Goal: Task Accomplishment & Management: Use online tool/utility

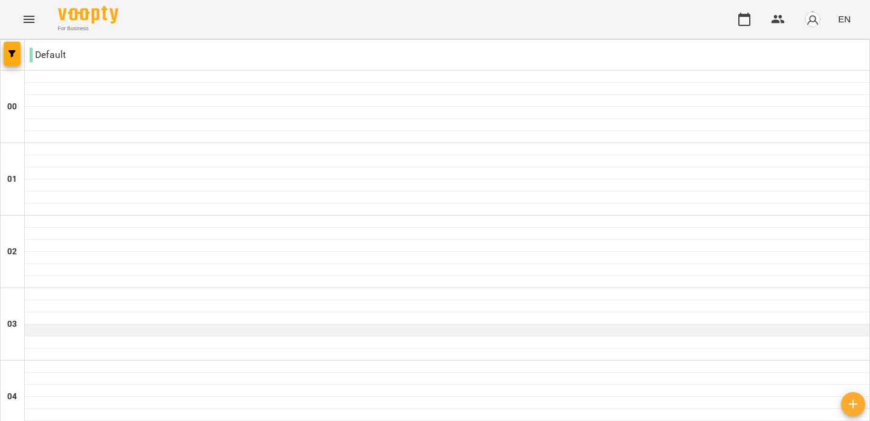
scroll to position [1470, 0]
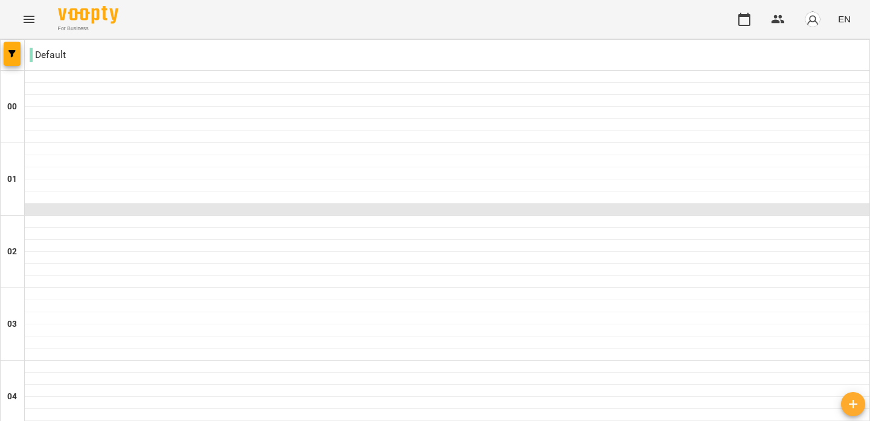
scroll to position [695, 0]
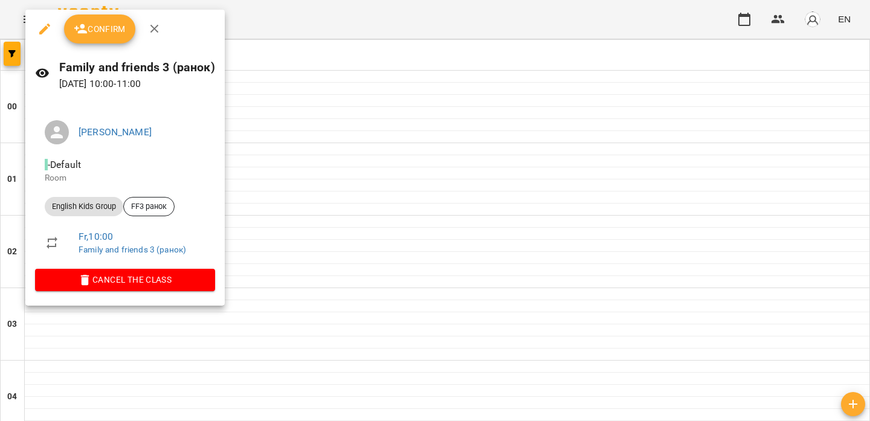
click at [104, 19] on button "Confirm" at bounding box center [99, 29] width 71 height 29
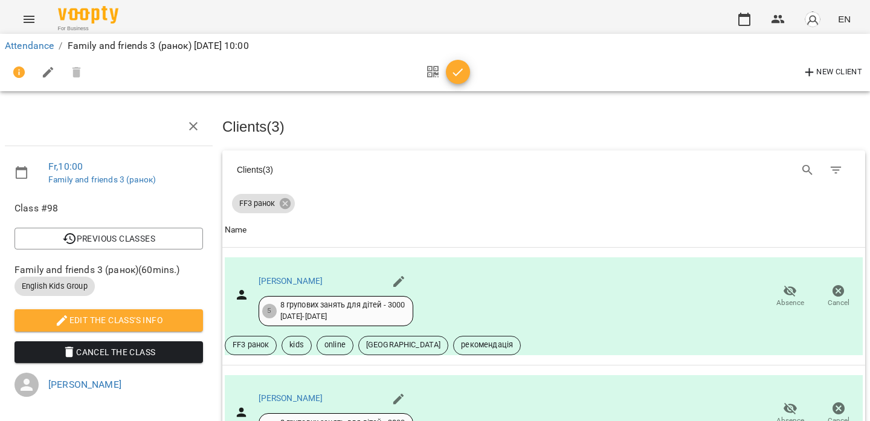
click at [461, 67] on icon "button" at bounding box center [458, 72] width 15 height 15
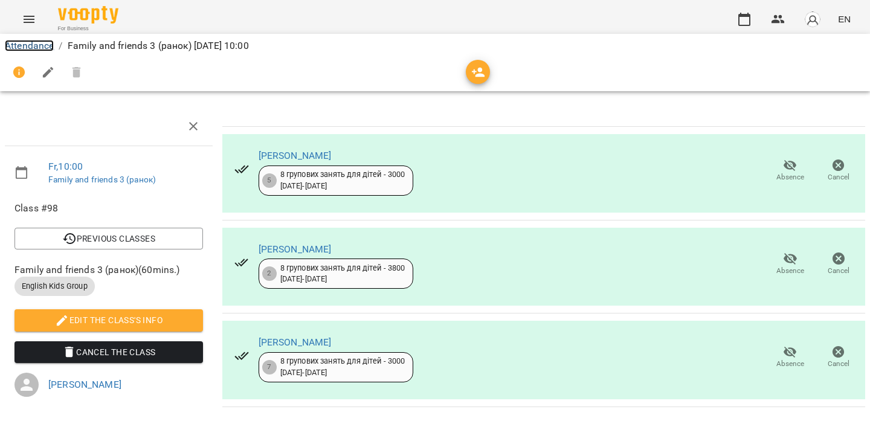
click at [33, 45] on link "Attendance" at bounding box center [29, 45] width 49 height 11
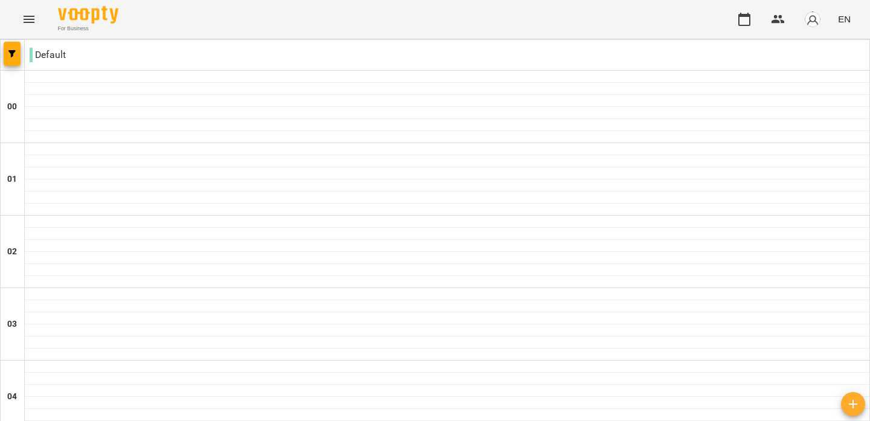
scroll to position [1051, 0]
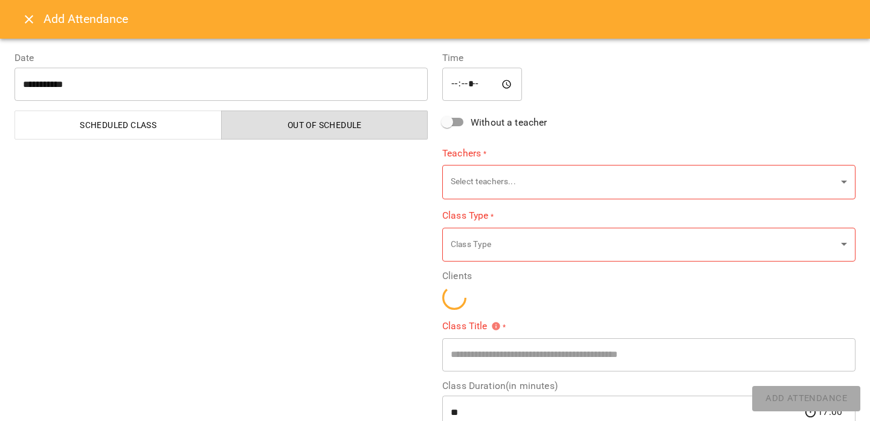
type input "**********"
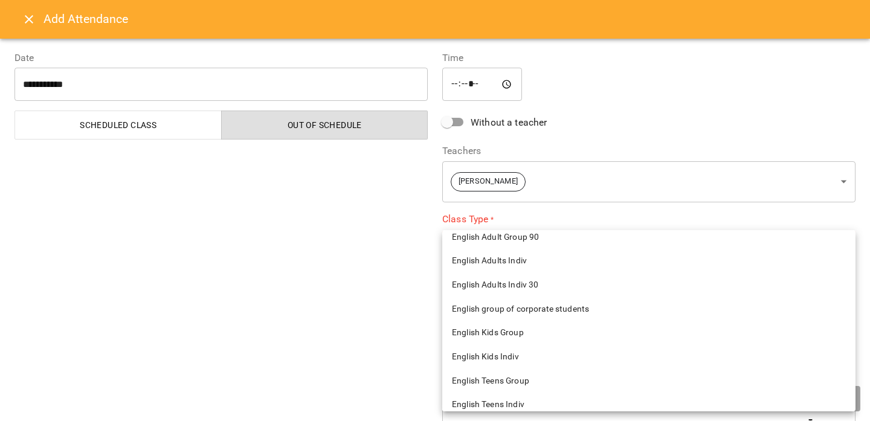
scroll to position [228, 0]
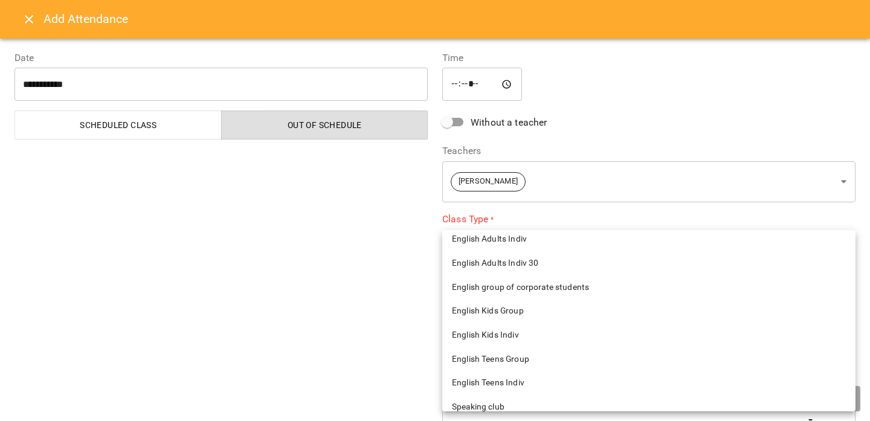
click at [489, 330] on span "English Kids Indiv" at bounding box center [649, 335] width 394 height 12
type input "**********"
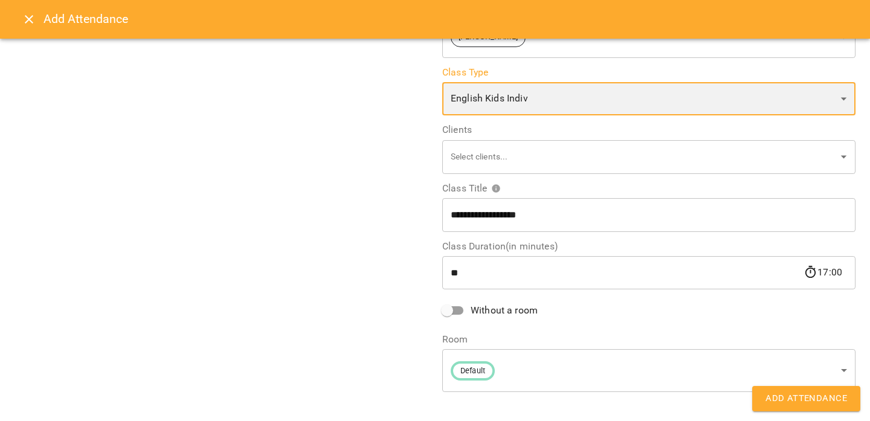
scroll to position [156, 0]
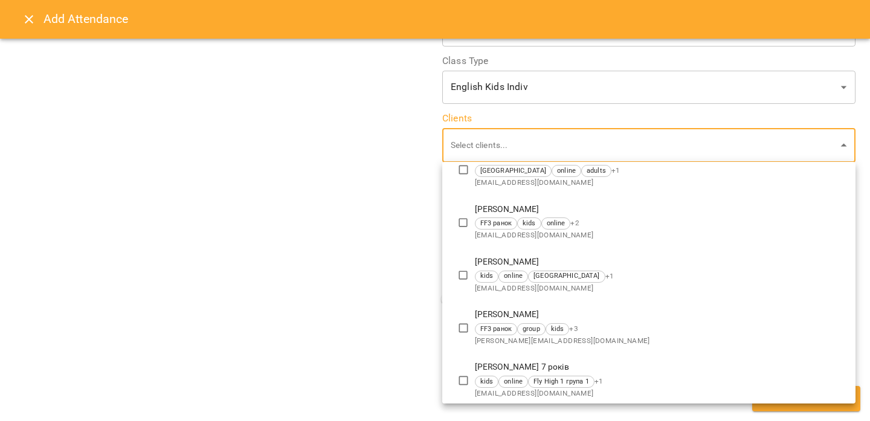
scroll to position [142, 0]
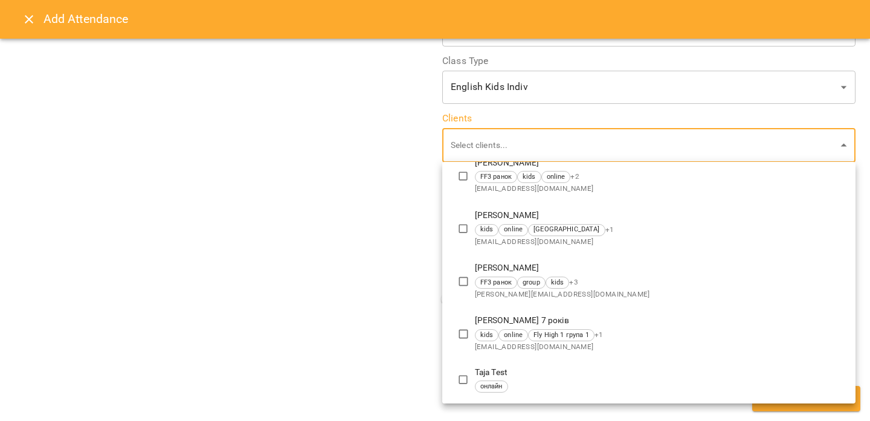
click at [483, 314] on li "[PERSON_NAME] 7 років kids online Fly High 1 група 1 + 1 [EMAIL_ADDRESS][DOMAIN…" at bounding box center [648, 334] width 413 height 53
type input "**********"
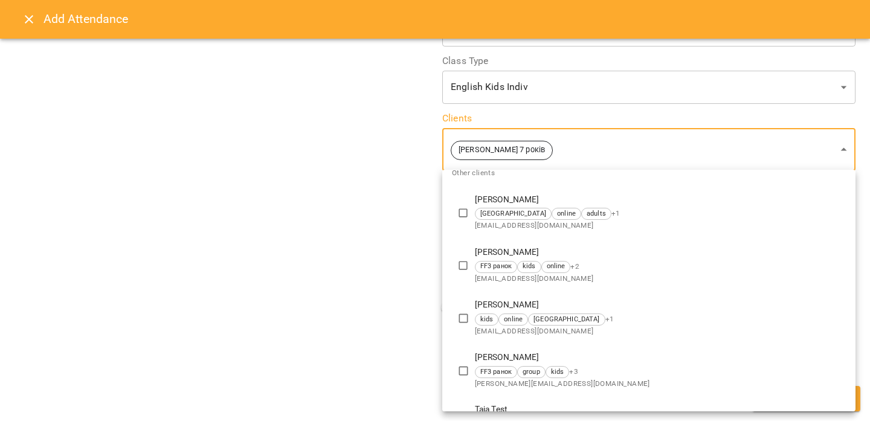
scroll to position [0, 0]
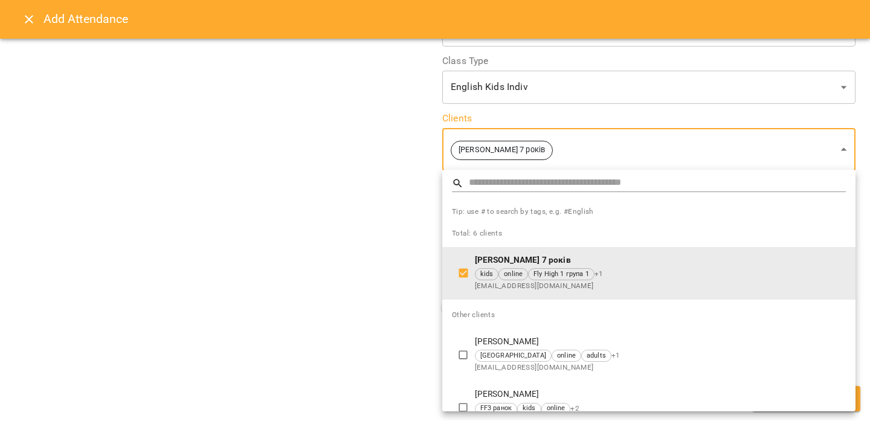
click at [337, 276] on div at bounding box center [435, 210] width 870 height 421
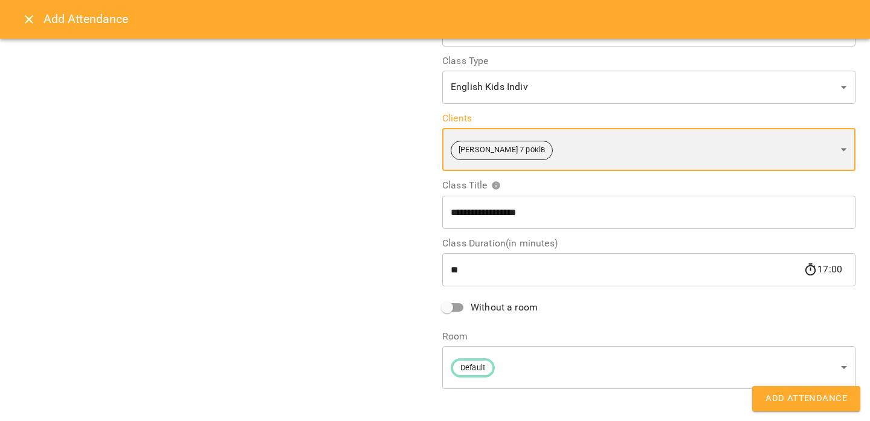
scroll to position [165, 0]
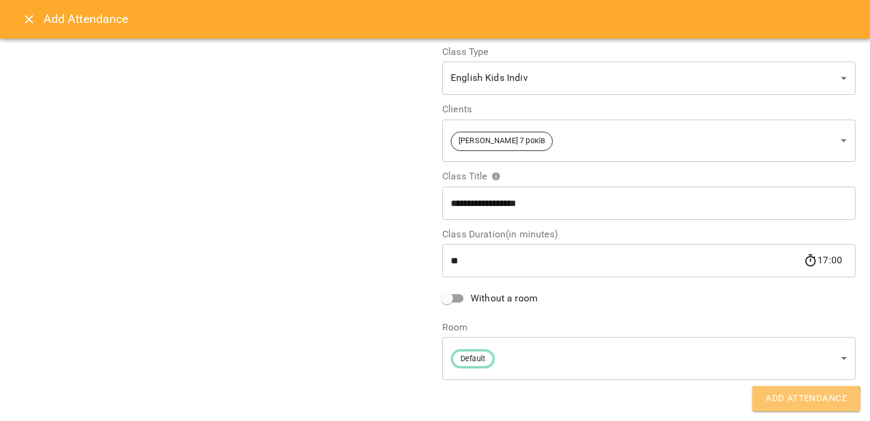
click at [773, 402] on span "Add Attendance" at bounding box center [806, 399] width 82 height 16
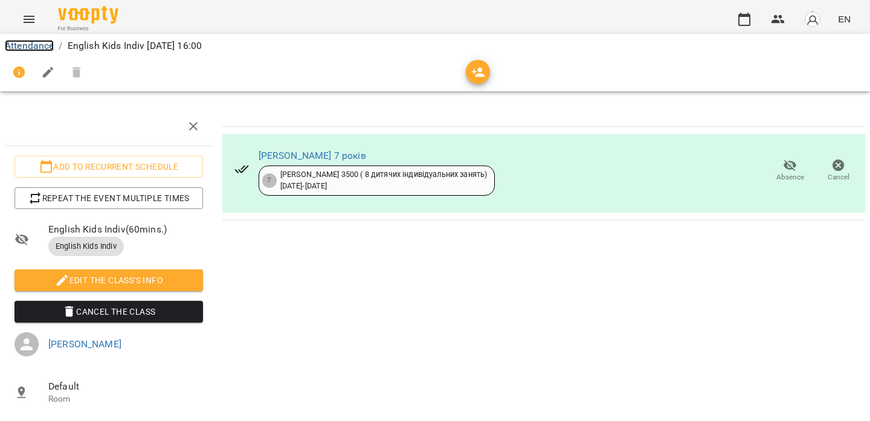
click at [27, 45] on link "Attendance" at bounding box center [29, 45] width 49 height 11
